Goal: Transaction & Acquisition: Purchase product/service

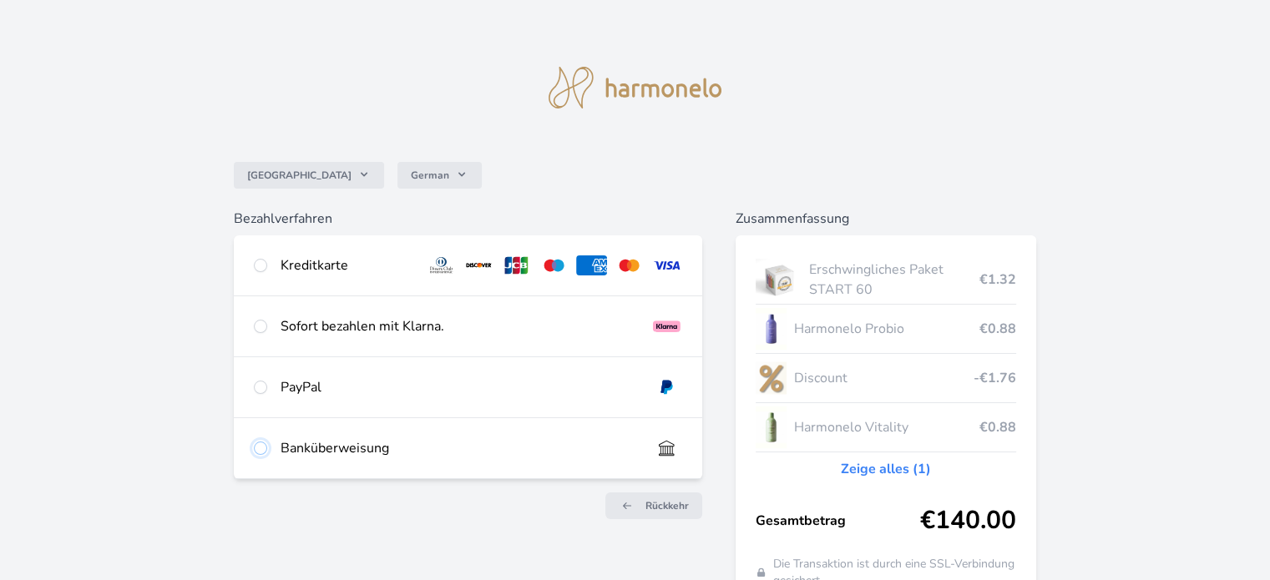
click at [254, 450] on input "radio" at bounding box center [260, 448] width 13 height 13
radio input "true"
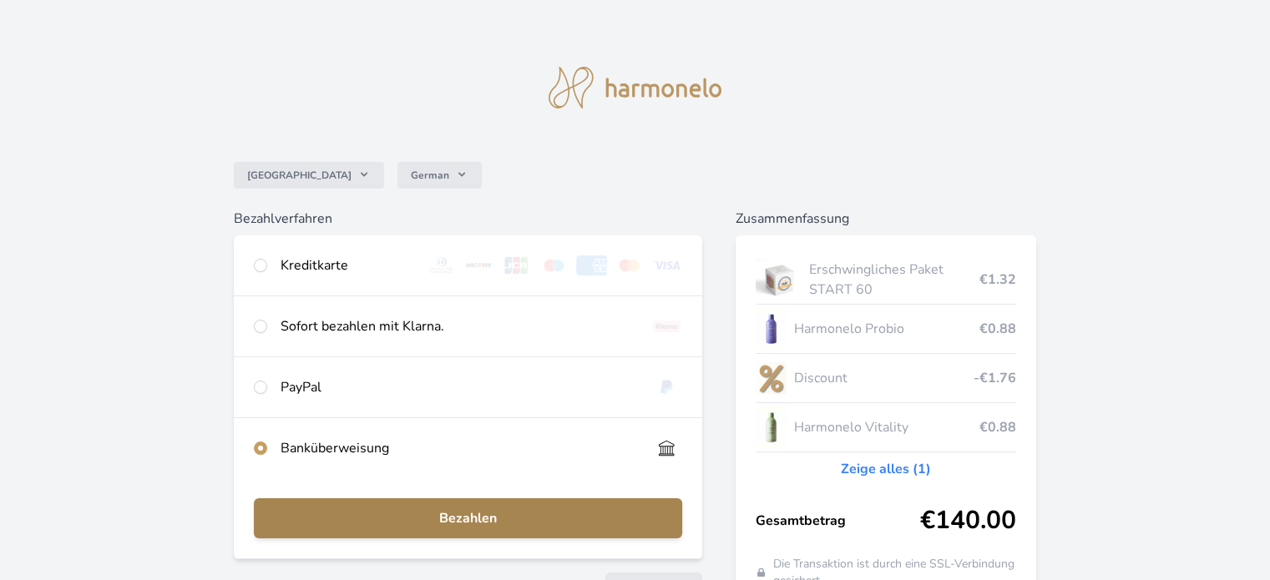
click at [417, 517] on span "Bezahlen" at bounding box center [467, 518] width 401 height 20
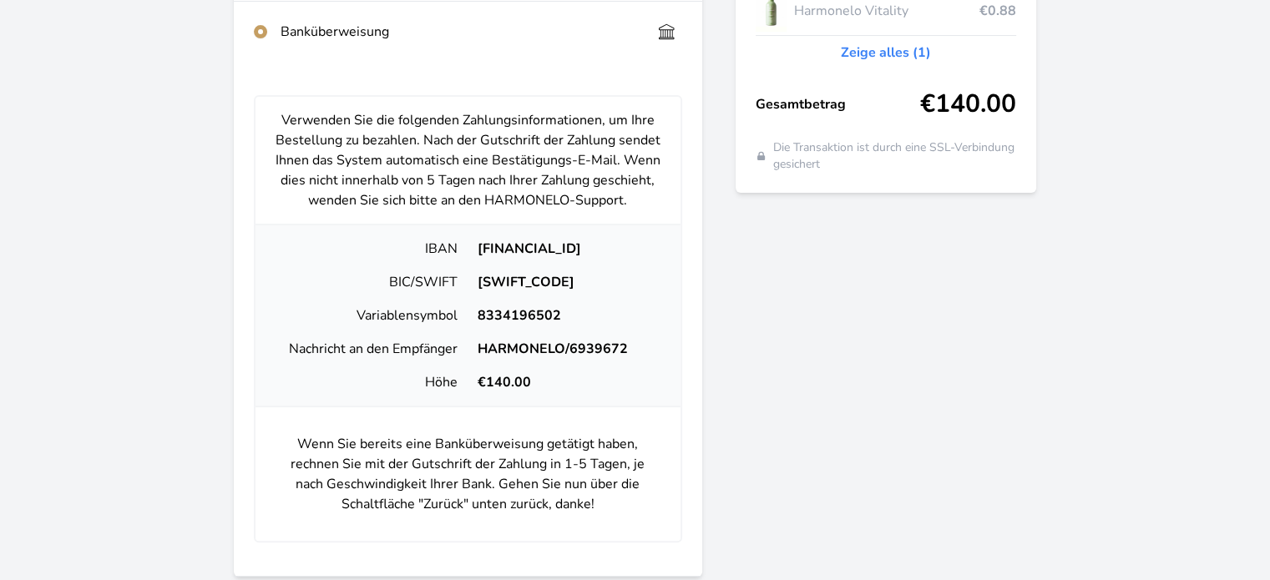
scroll to position [417, 0]
drag, startPoint x: 477, startPoint y: 309, endPoint x: 560, endPoint y: 313, distance: 82.7
click at [560, 313] on div "8334196502" at bounding box center [566, 315] width 199 height 20
drag, startPoint x: 532, startPoint y: 314, endPoint x: 748, endPoint y: 262, distance: 222.3
click at [750, 263] on div "Zusammenfassung Erschwingliches Paket START 60 €1.32 Harmonelo Probio €0.88 Dis…" at bounding box center [885, 210] width 301 height 838
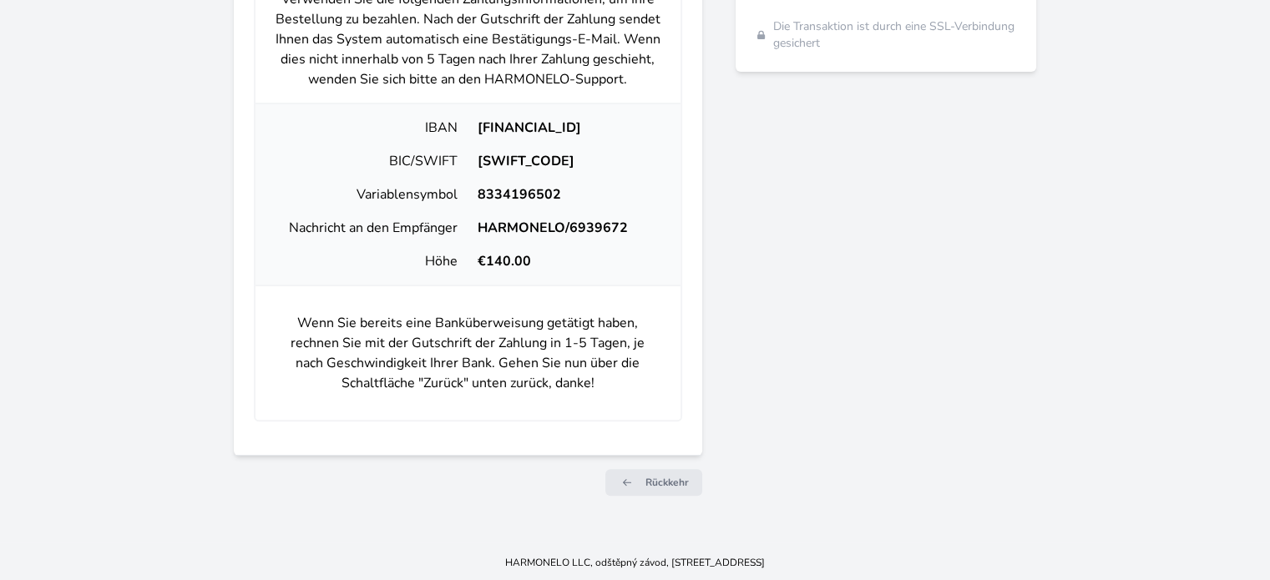
scroll to position [538, 0]
click at [664, 482] on span "Rückkehr" at bounding box center [666, 482] width 43 height 13
